Goal: Task Accomplishment & Management: Manage account settings

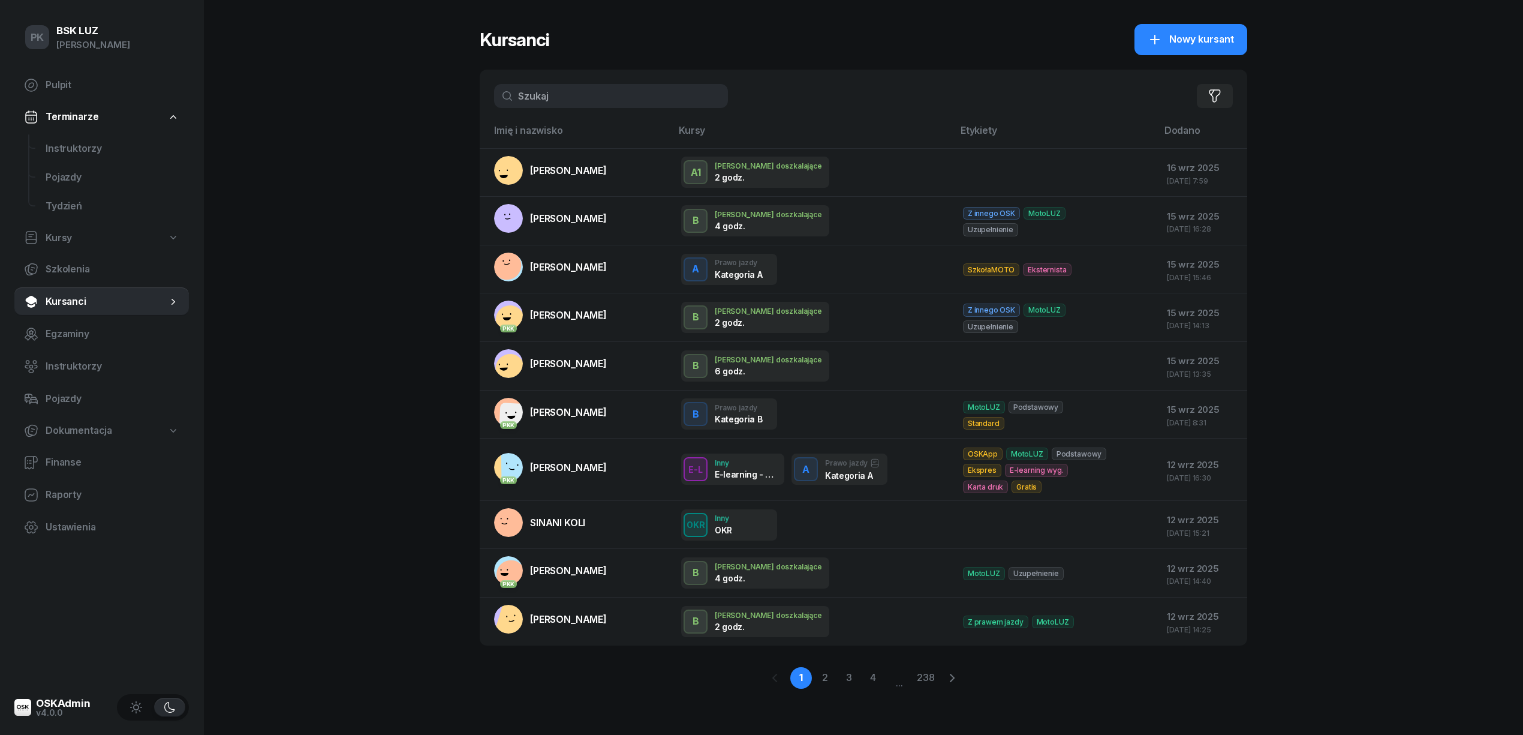
click at [540, 95] on input "text" at bounding box center [611, 96] width 234 height 24
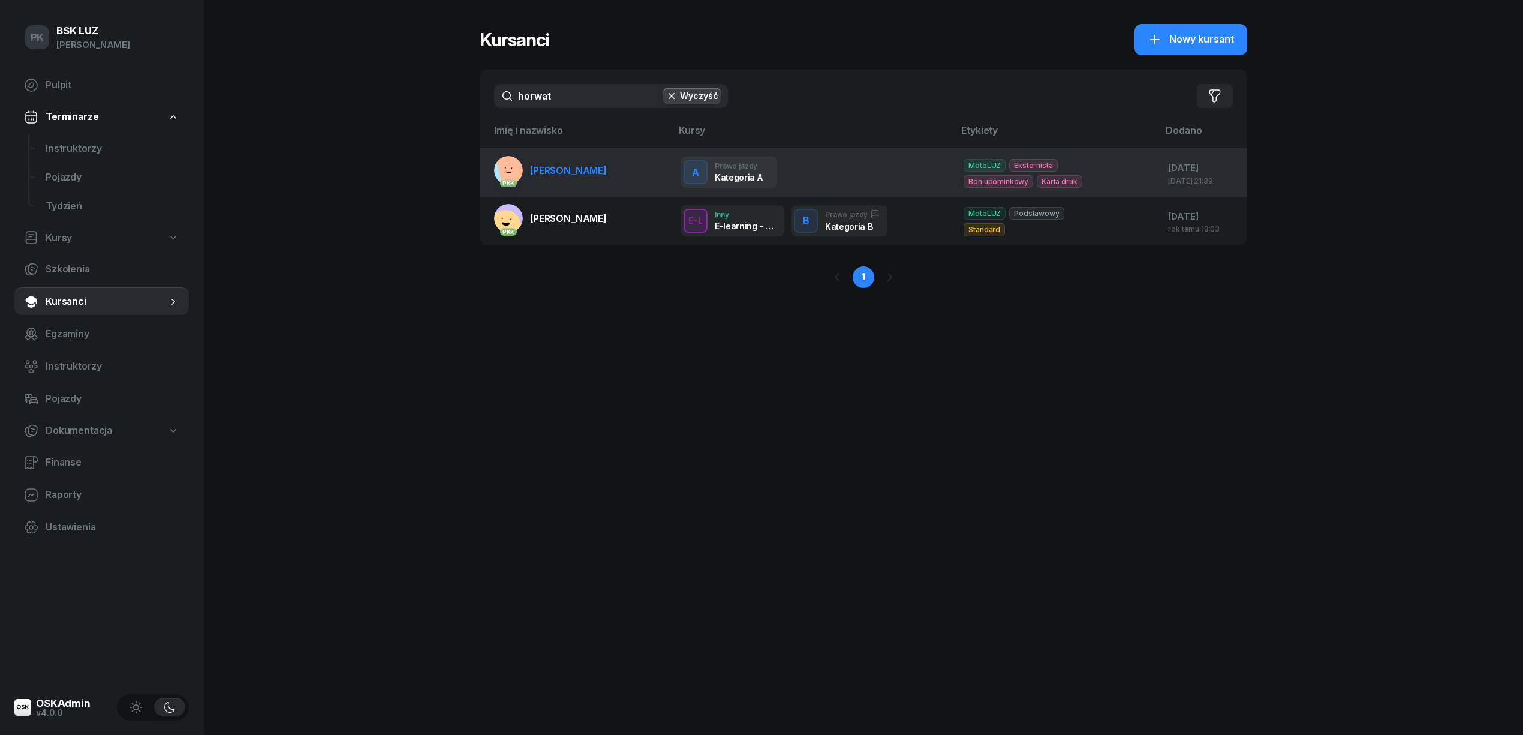
type input "horwat"
click at [577, 188] on td "PKK [PERSON_NAME]" at bounding box center [576, 172] width 192 height 49
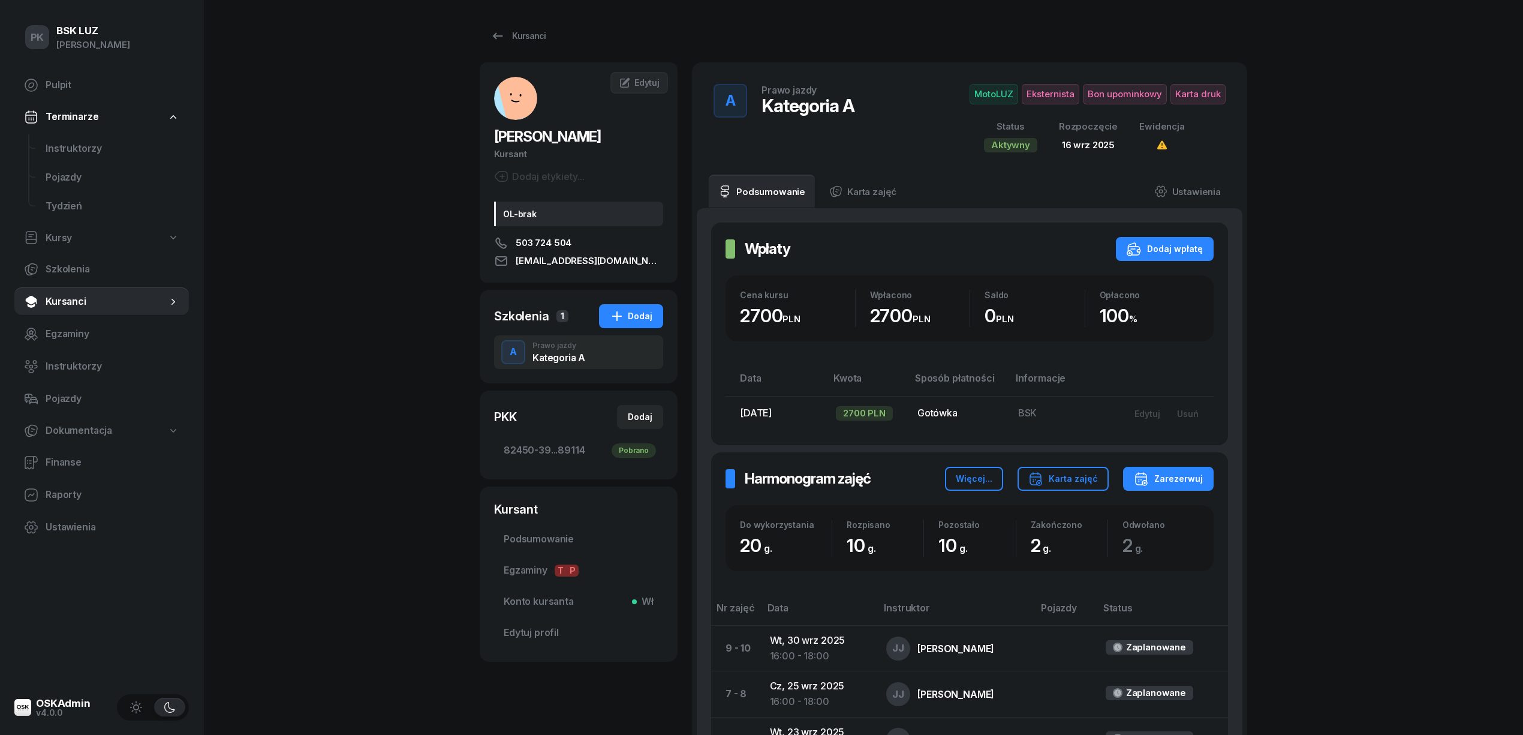
click at [1006, 91] on span "MotoLUZ" at bounding box center [994, 94] width 49 height 20
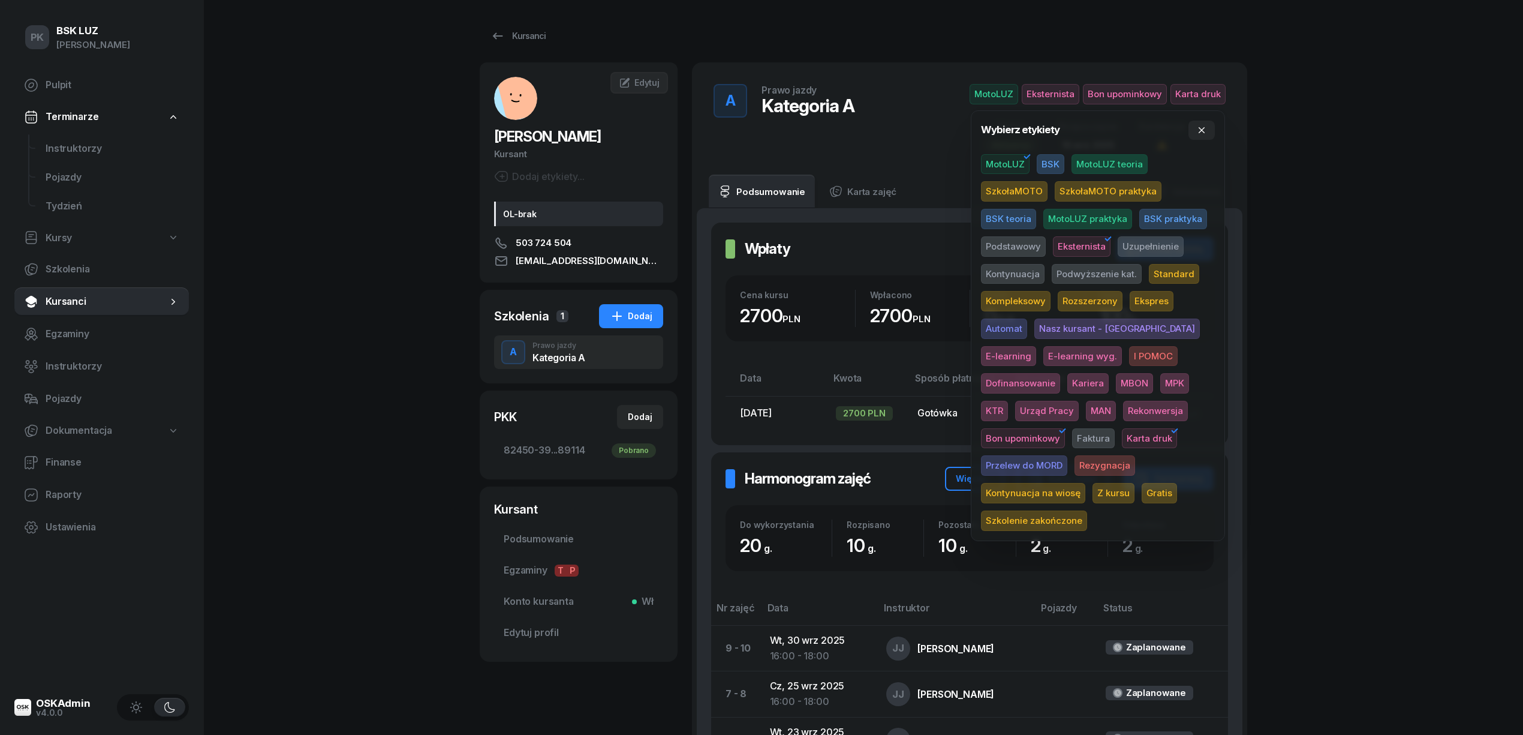
click at [1048, 166] on span "BSK" at bounding box center [1051, 164] width 28 height 20
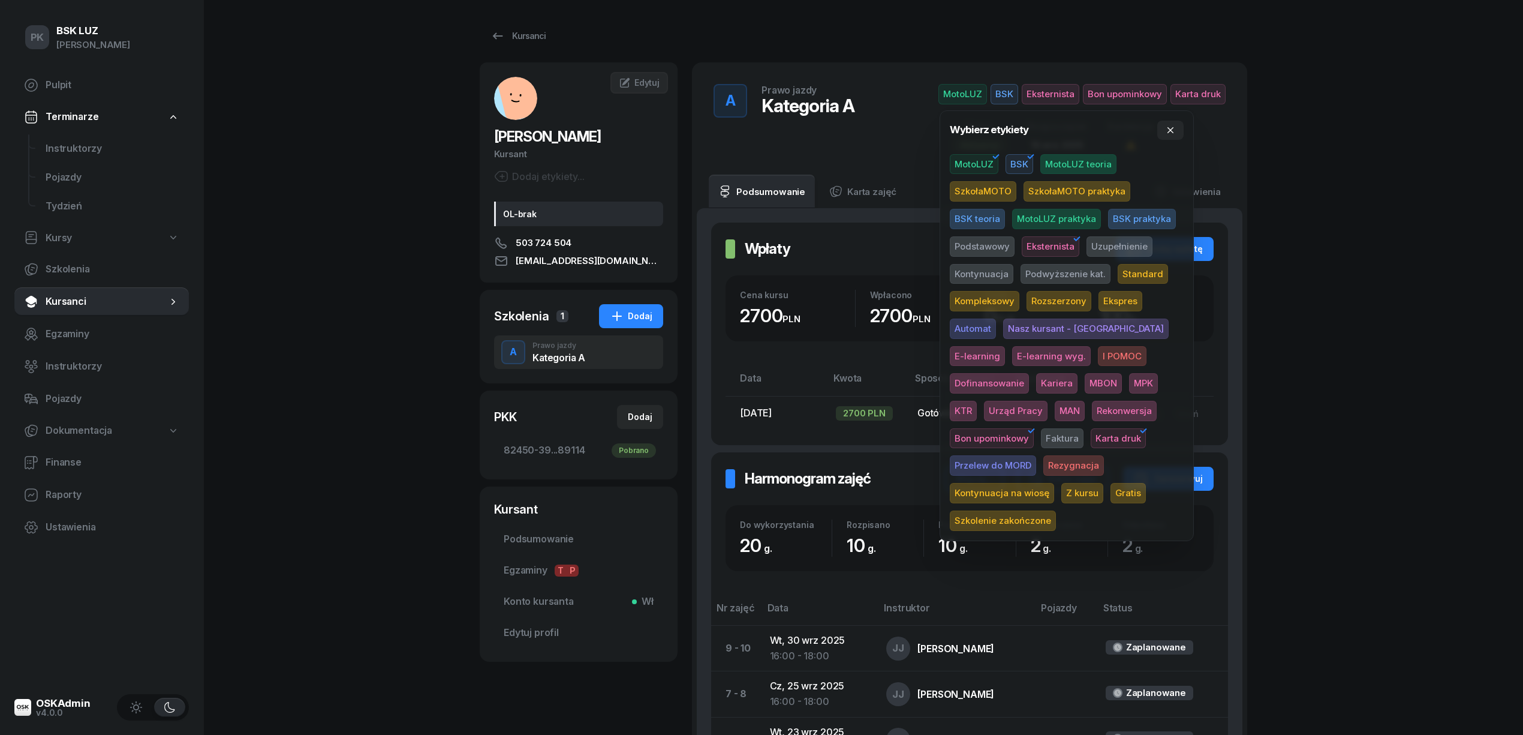
click at [976, 166] on span "MotoLUZ" at bounding box center [974, 164] width 49 height 20
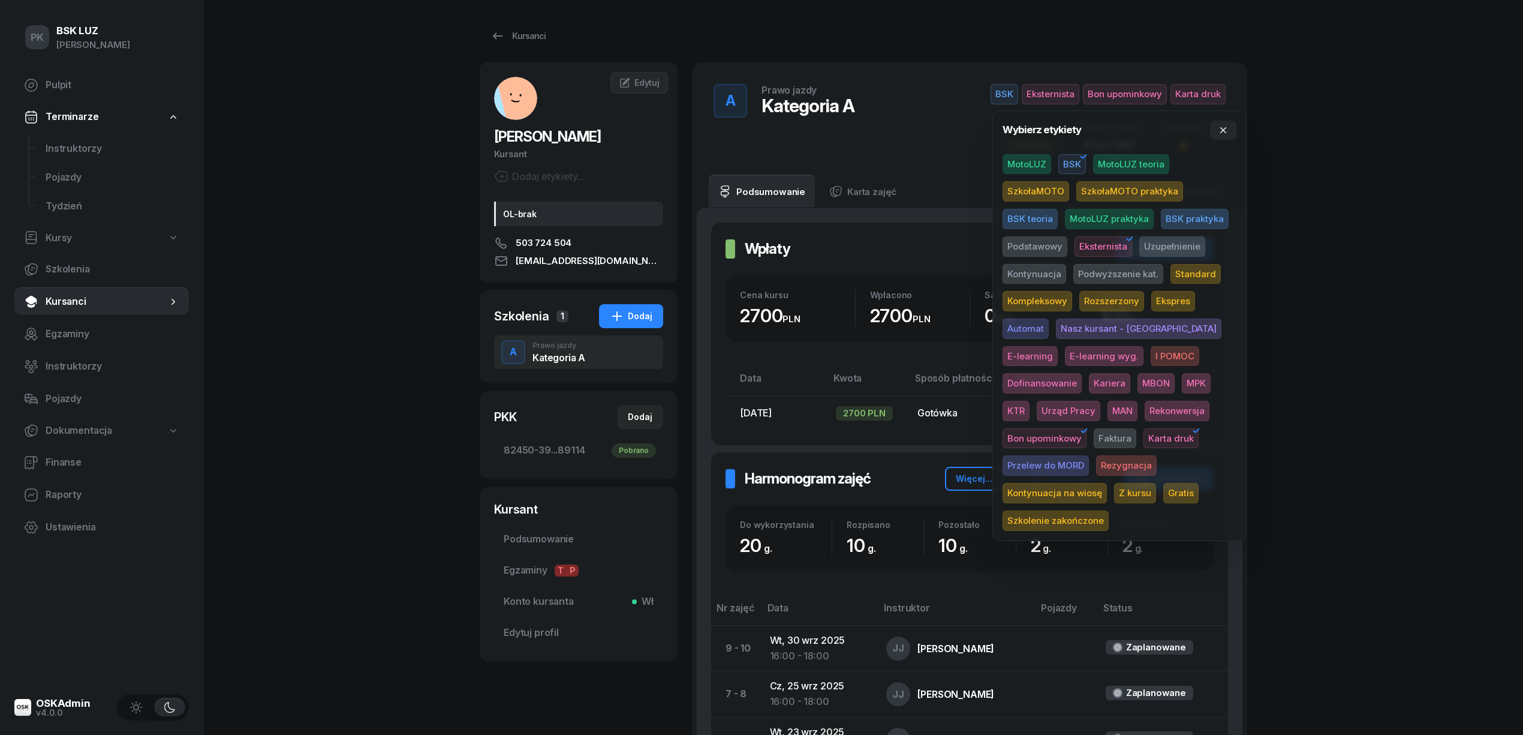
click at [1357, 193] on div "PK BSK [PERSON_NAME] Pulpit Terminarze Instruktorzy Pojazdy Tydzień Kursy Szkol…" at bounding box center [761, 525] width 1523 height 1050
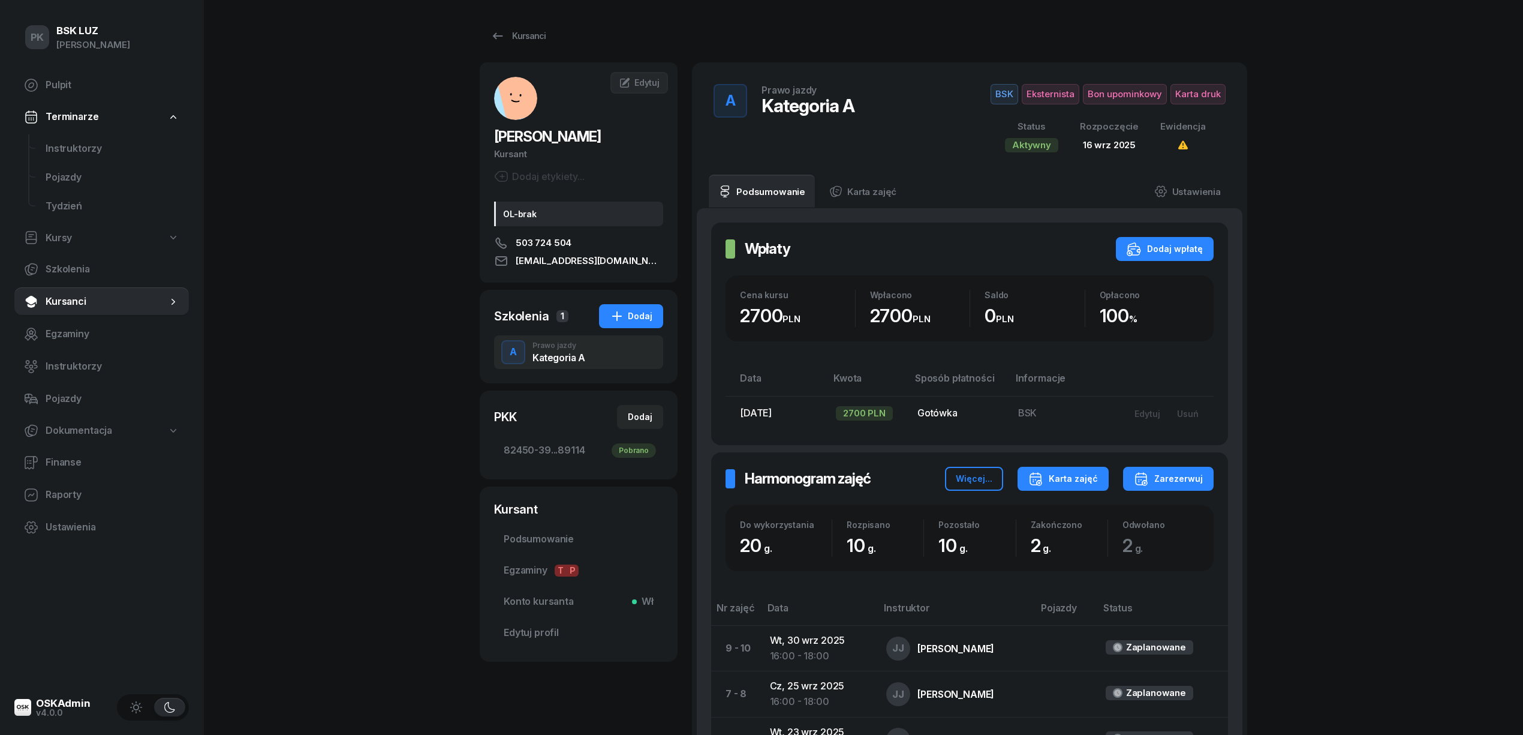
click at [1067, 485] on div "Karta zajęć" at bounding box center [1063, 478] width 70 height 14
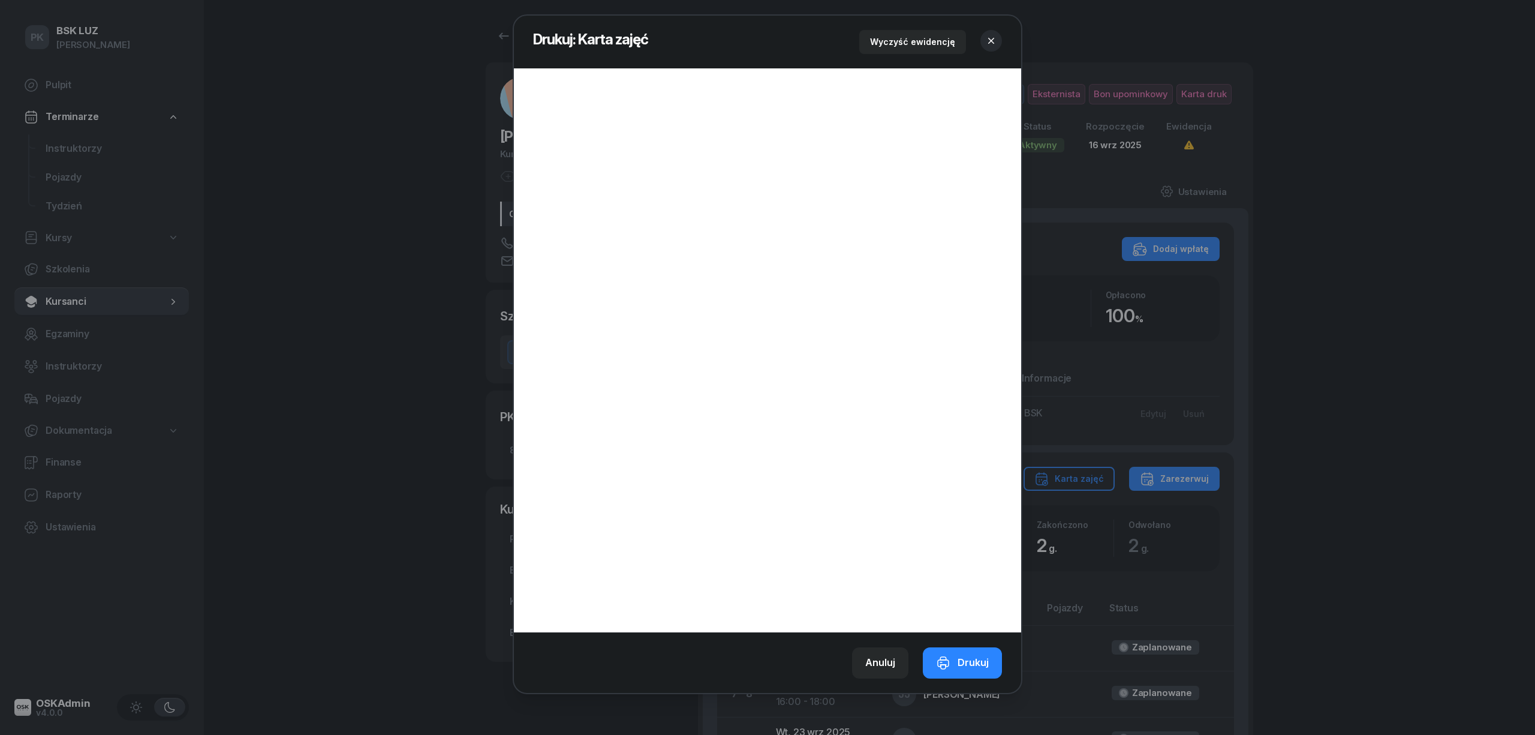
click at [339, 106] on div at bounding box center [767, 367] width 1535 height 735
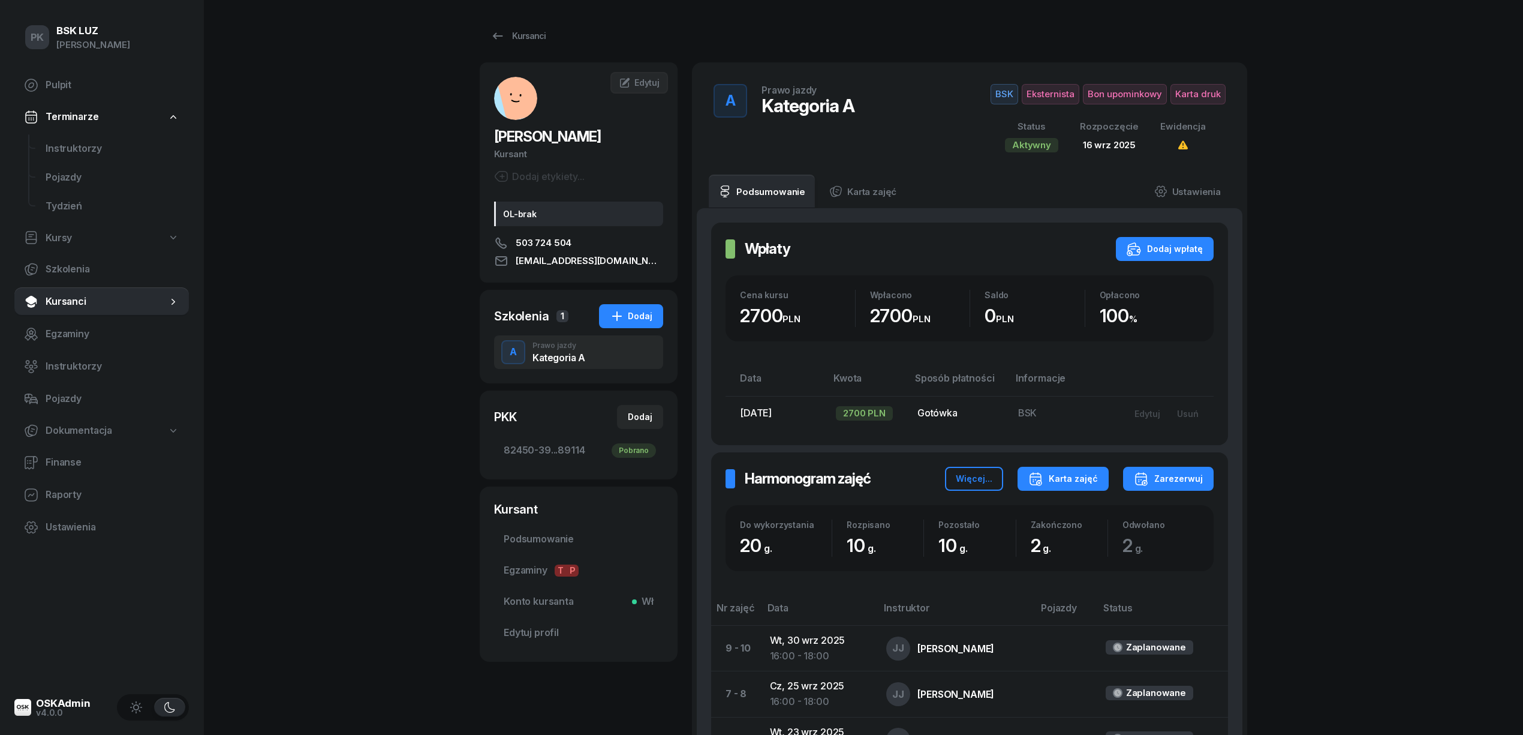
click at [1088, 481] on div "Karta zajęć" at bounding box center [1063, 478] width 70 height 14
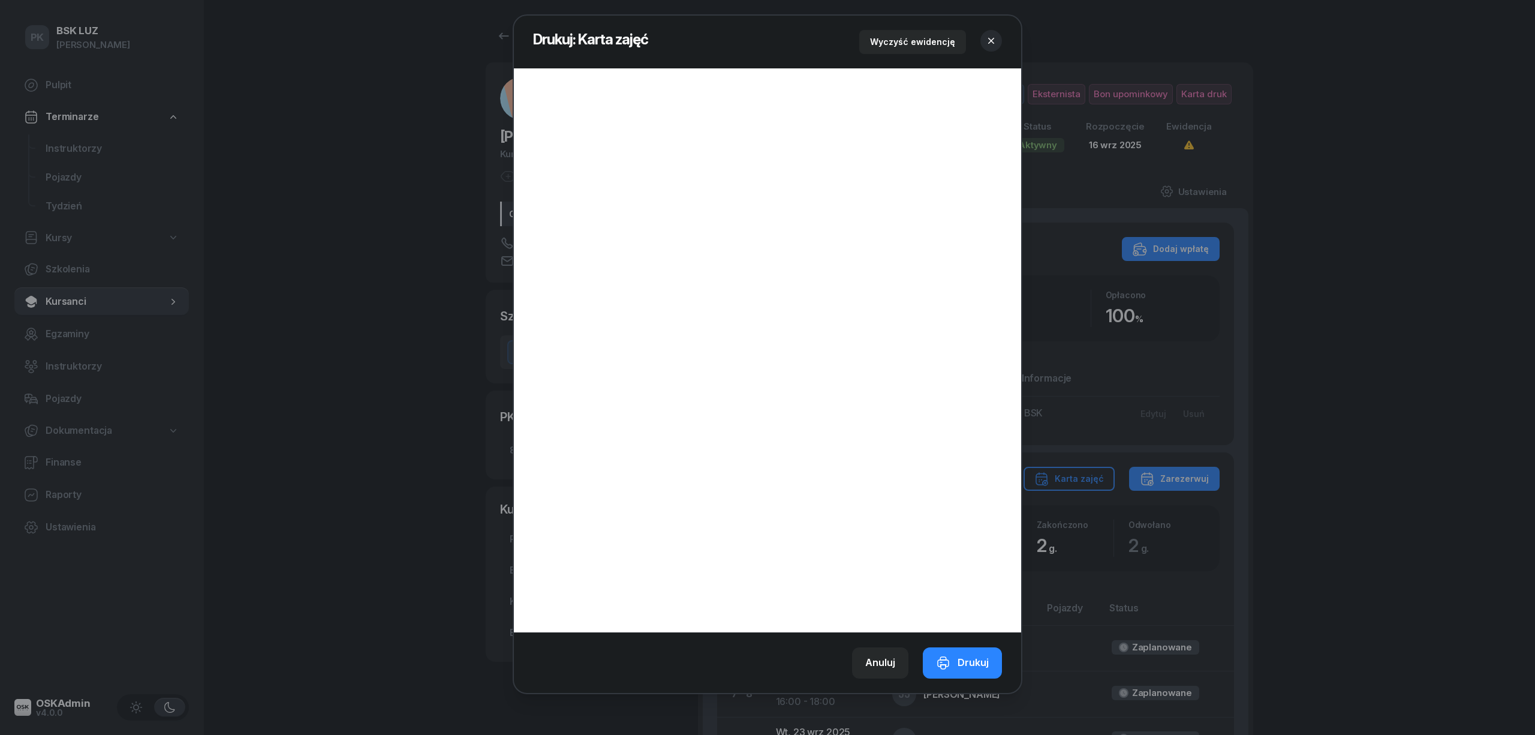
click at [996, 35] on icon "button" at bounding box center [991, 41] width 12 height 12
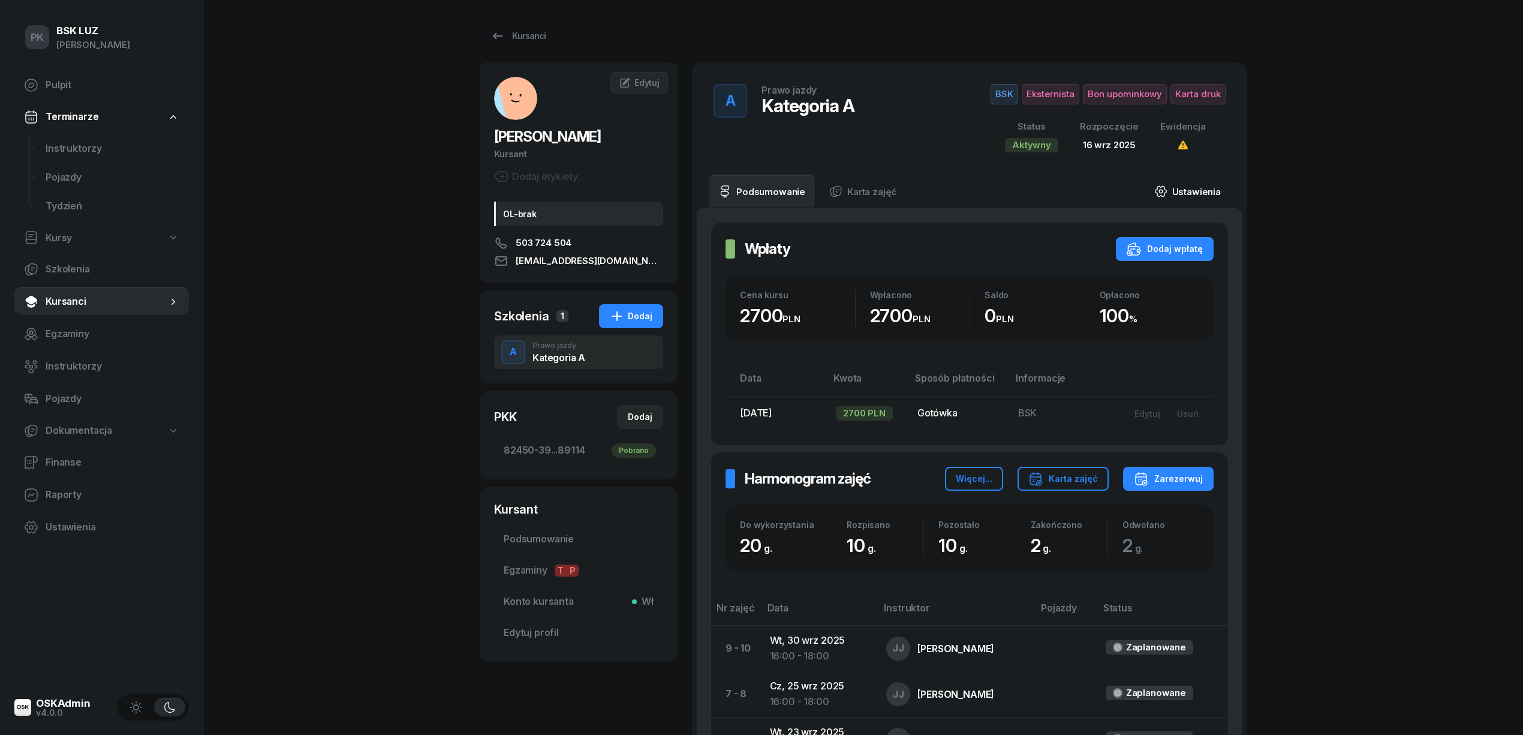
click at [1202, 192] on link "Ustawienia" at bounding box center [1188, 192] width 86 height 34
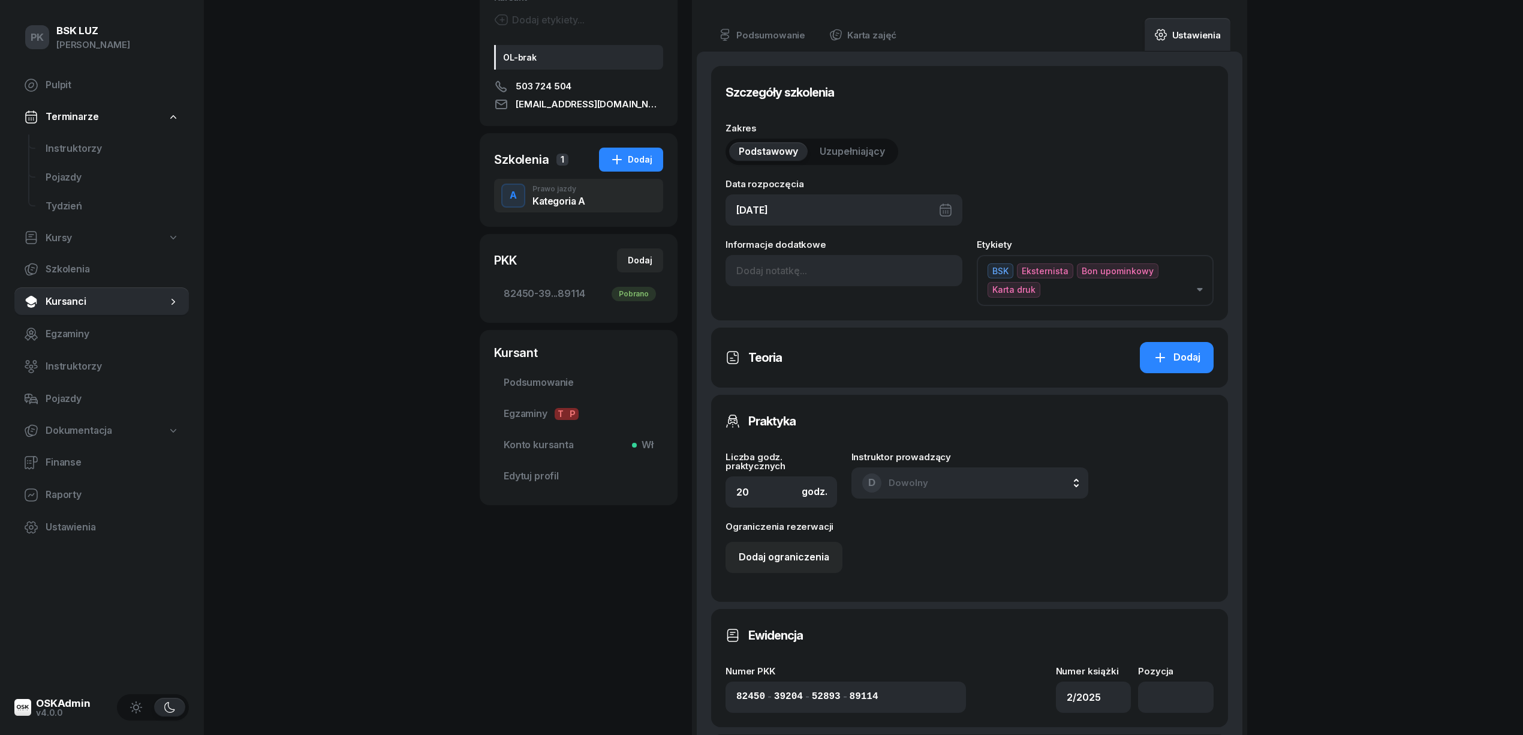
scroll to position [320, 0]
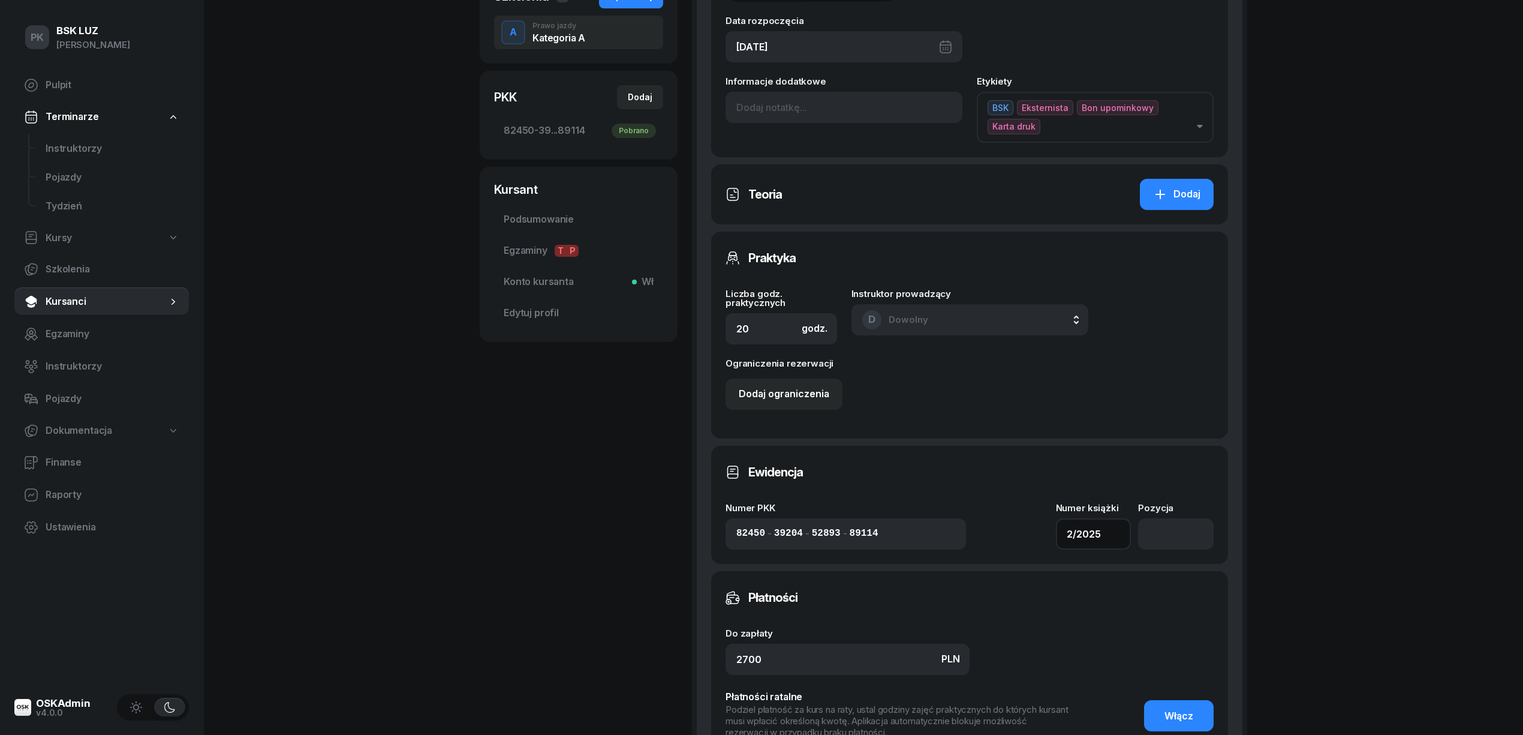
click at [1096, 535] on input "2/2025" at bounding box center [1094, 533] width 76 height 31
click at [1069, 533] on input "2/2025" at bounding box center [1094, 533] width 76 height 31
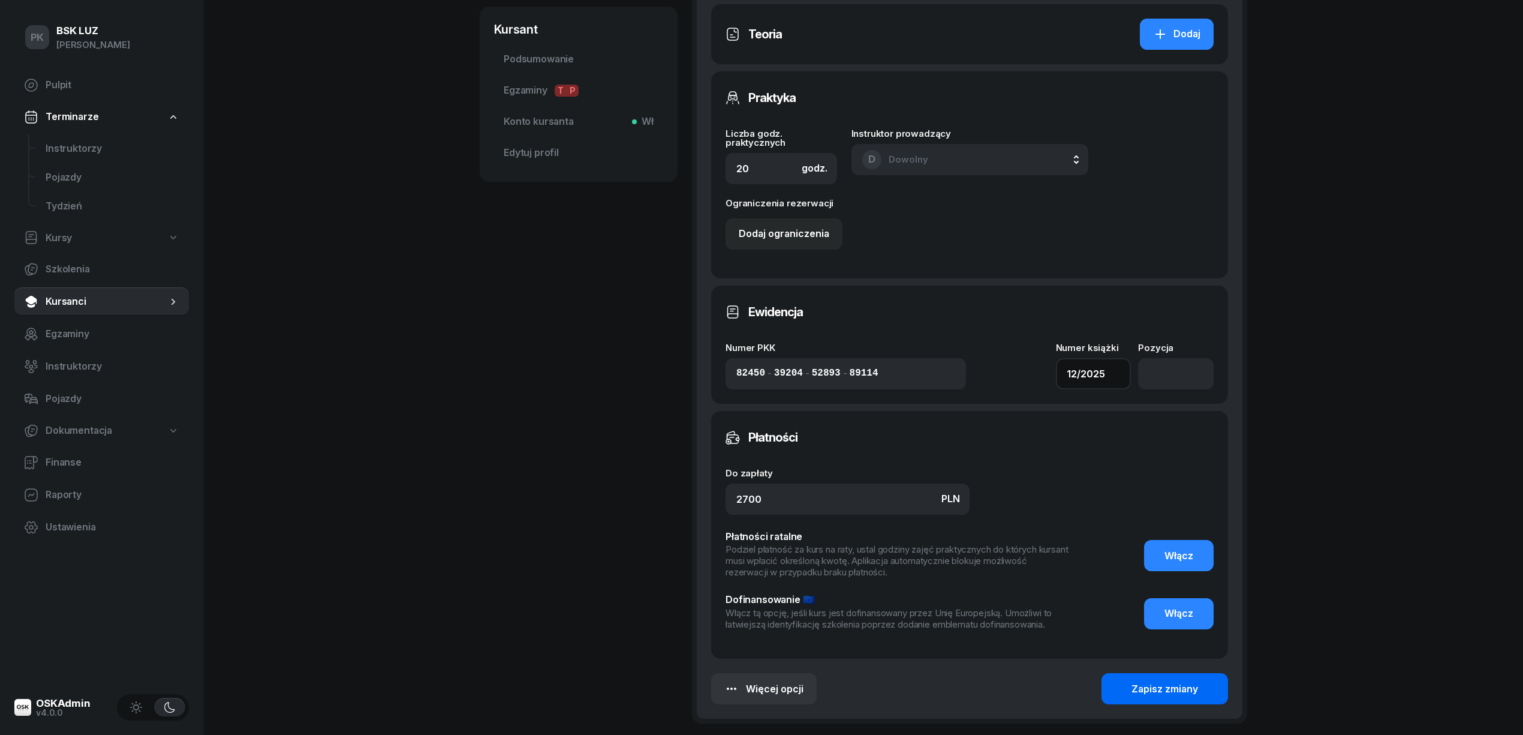
type input "12/2025"
click at [1196, 687] on div "Zapisz zmiany" at bounding box center [1165, 689] width 67 height 16
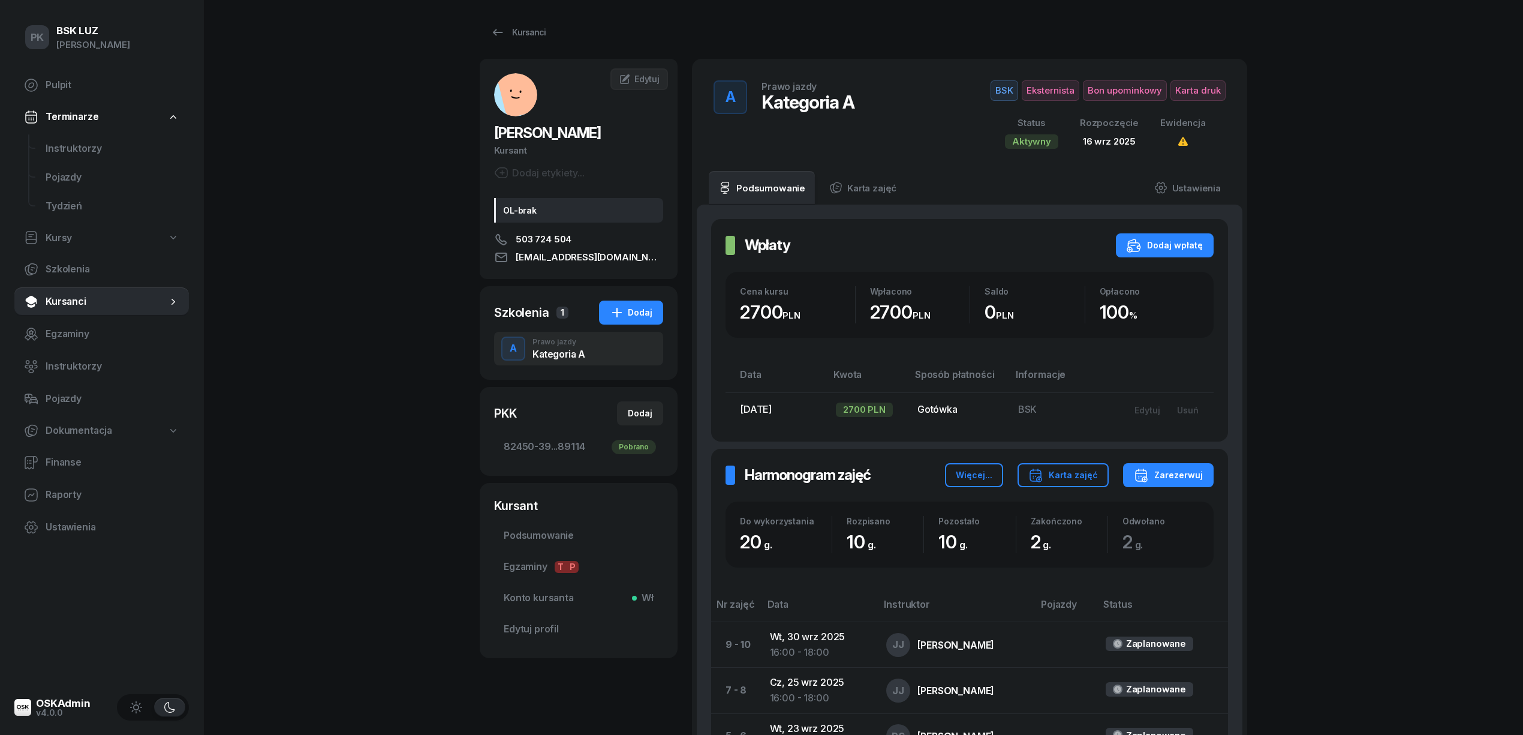
scroll to position [0, 0]
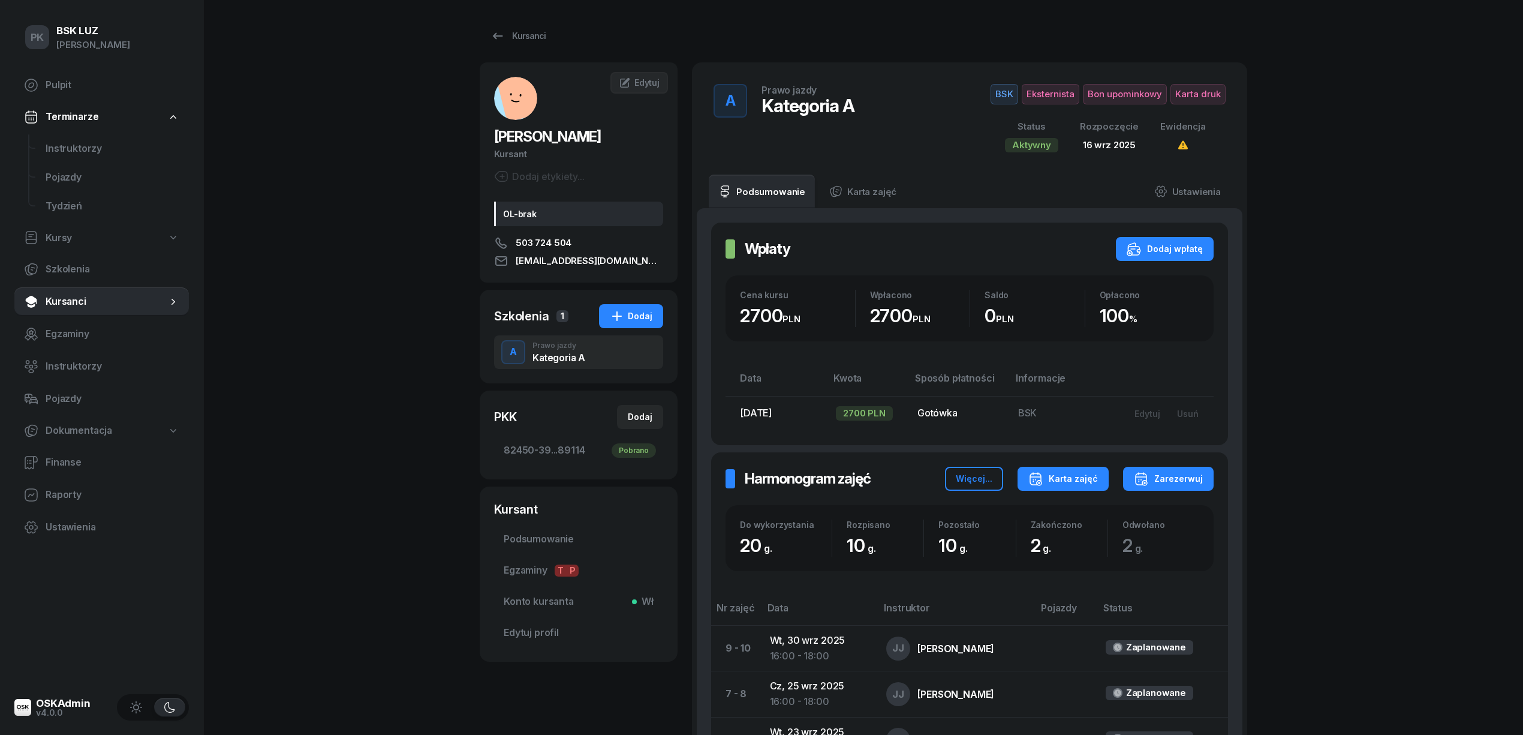
click at [1071, 470] on button "Karta zajęć" at bounding box center [1063, 479] width 91 height 24
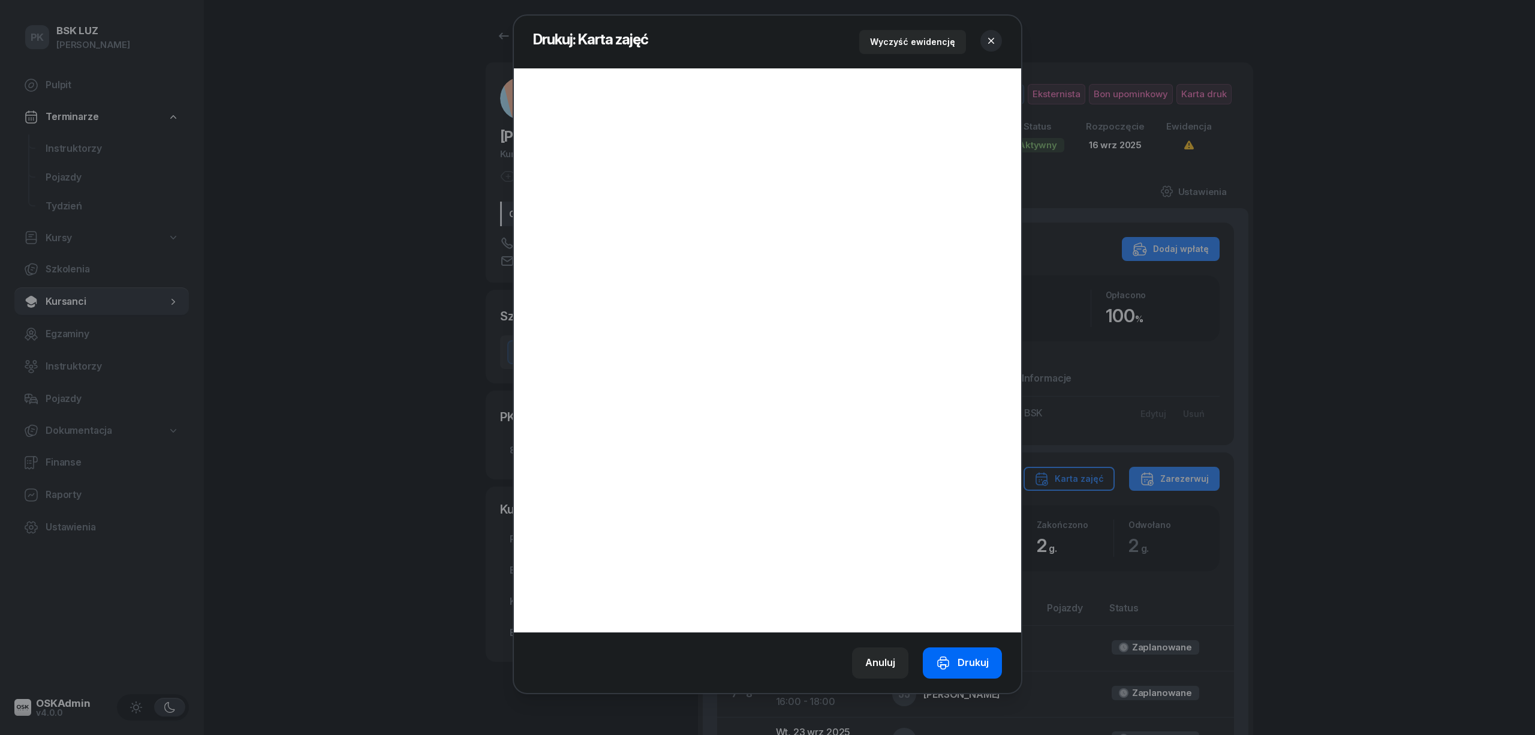
click at [963, 673] on button "Drukuj" at bounding box center [962, 662] width 79 height 31
click at [991, 43] on icon "button" at bounding box center [991, 41] width 12 height 12
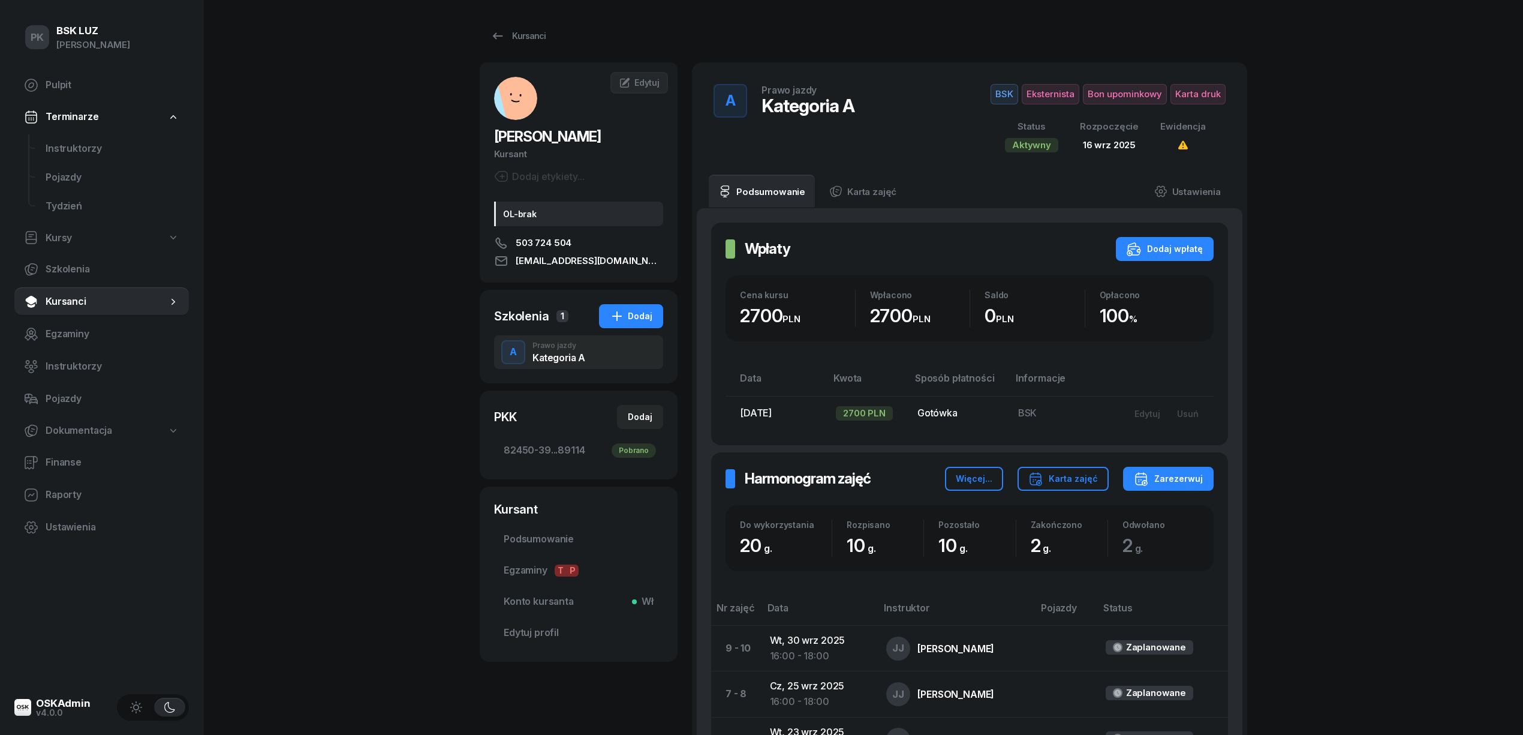
click at [393, 347] on div "PK BSK [PERSON_NAME] Pulpit Terminarze Instruktorzy Pojazdy Tydzień Kursy Szkol…" at bounding box center [761, 525] width 1523 height 1050
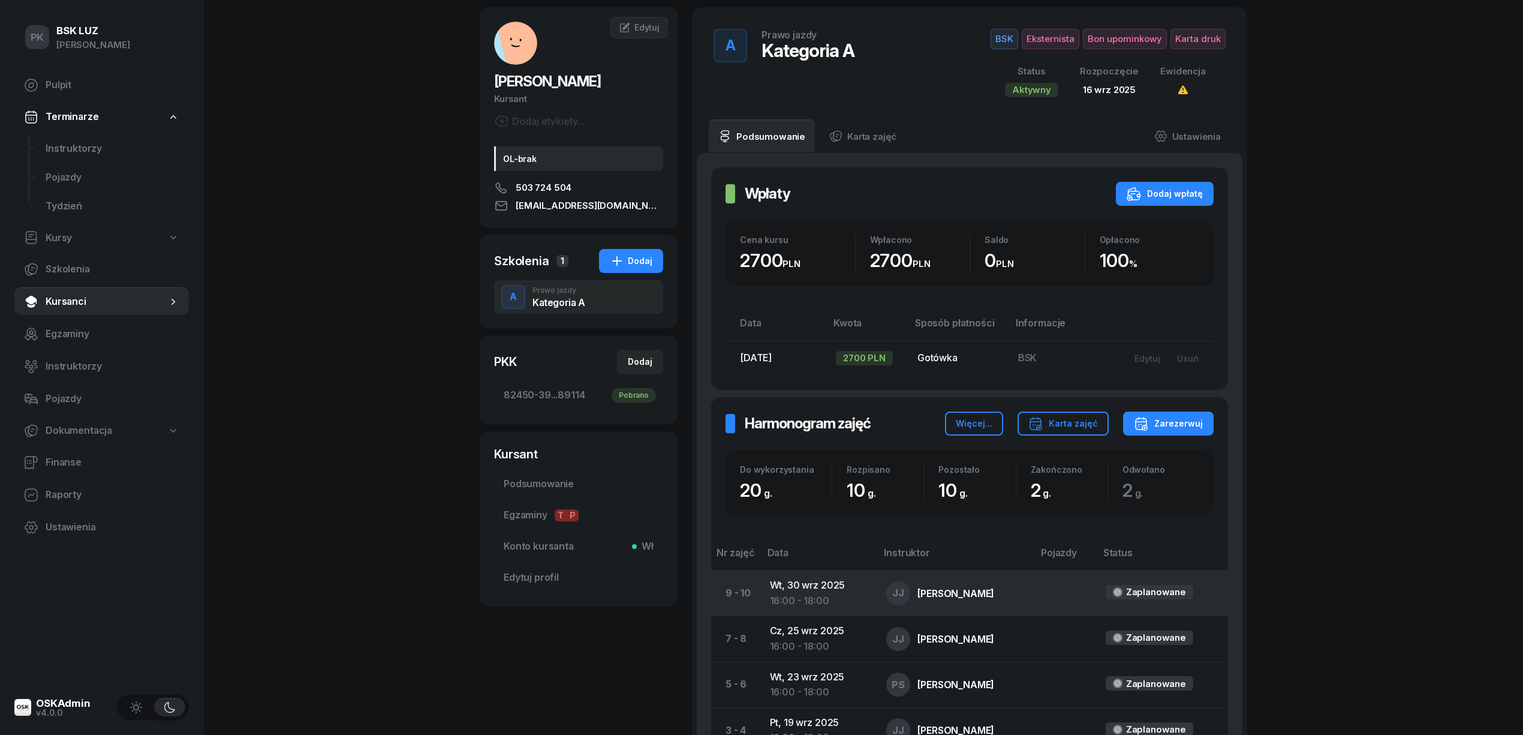
scroll to position [160, 0]
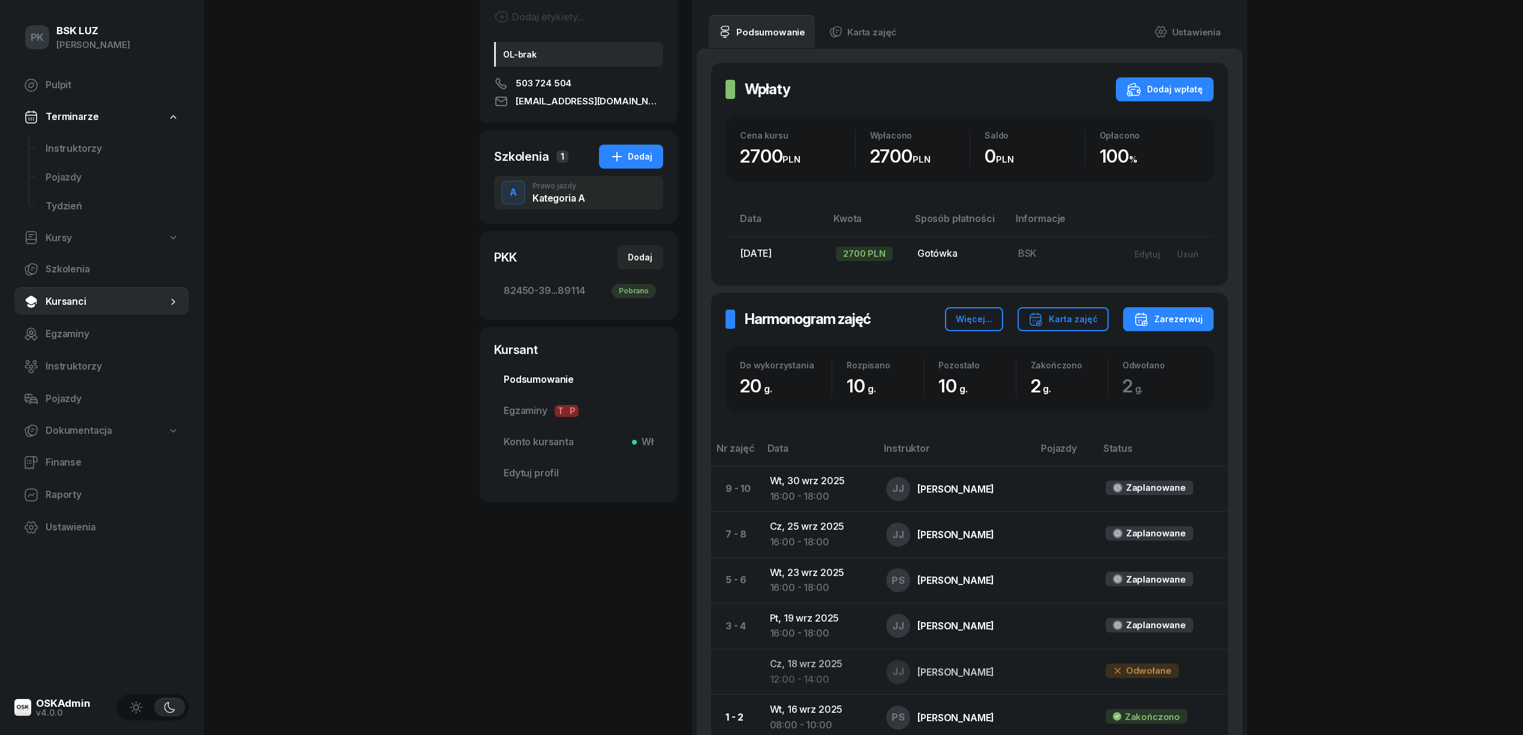
click at [575, 385] on span "Podsumowanie" at bounding box center [579, 380] width 150 height 16
